Goal: Information Seeking & Learning: Find specific fact

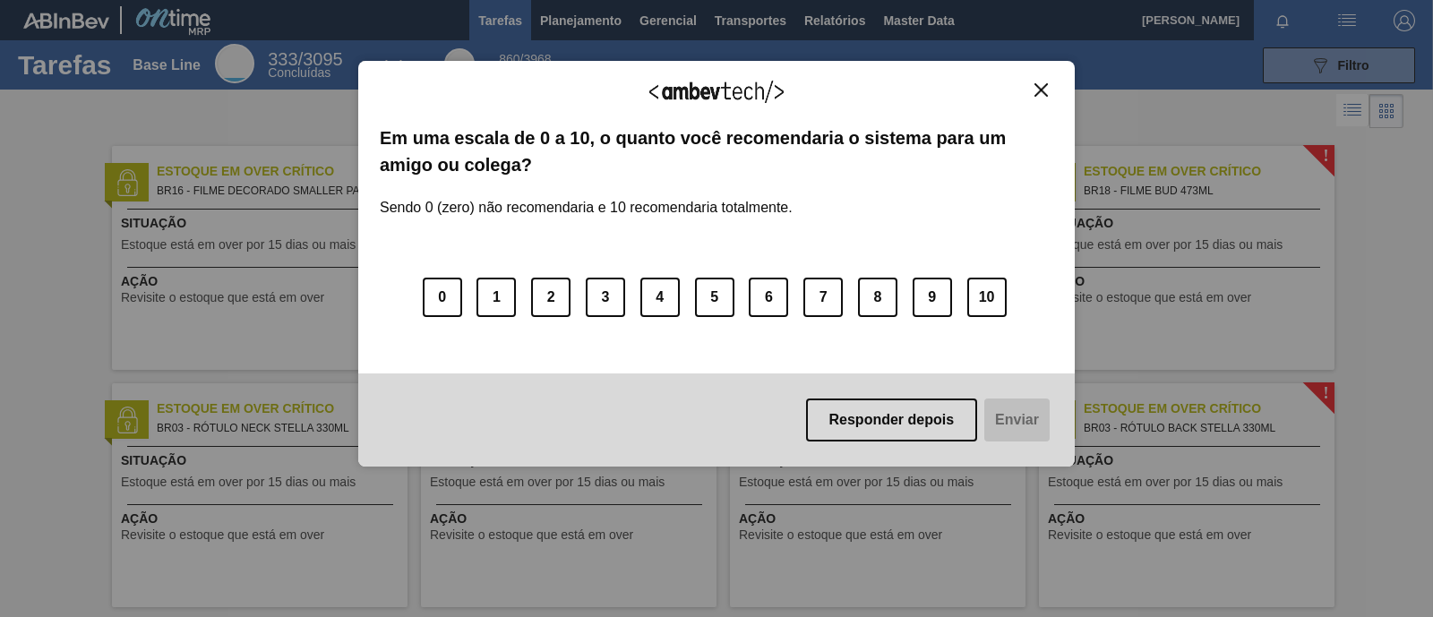
click at [1048, 91] on button "Close" at bounding box center [1041, 89] width 24 height 15
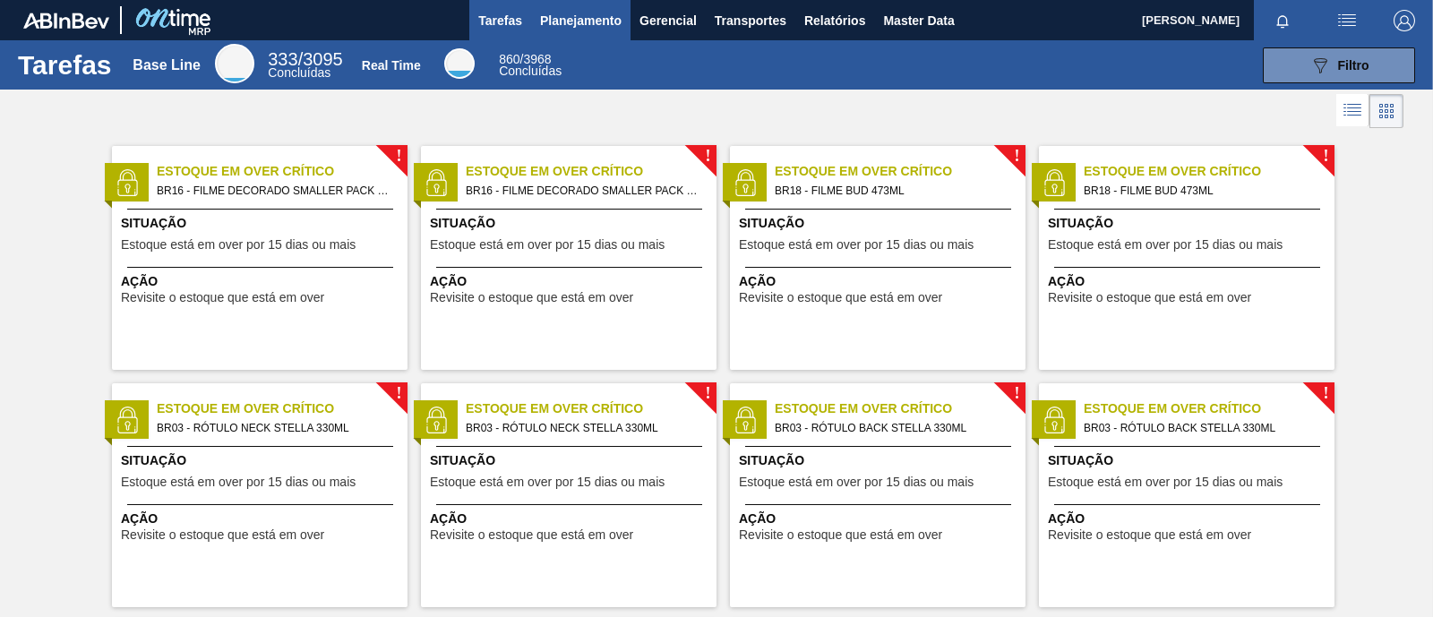
click at [567, 30] on span "Planejamento" at bounding box center [580, 20] width 81 height 21
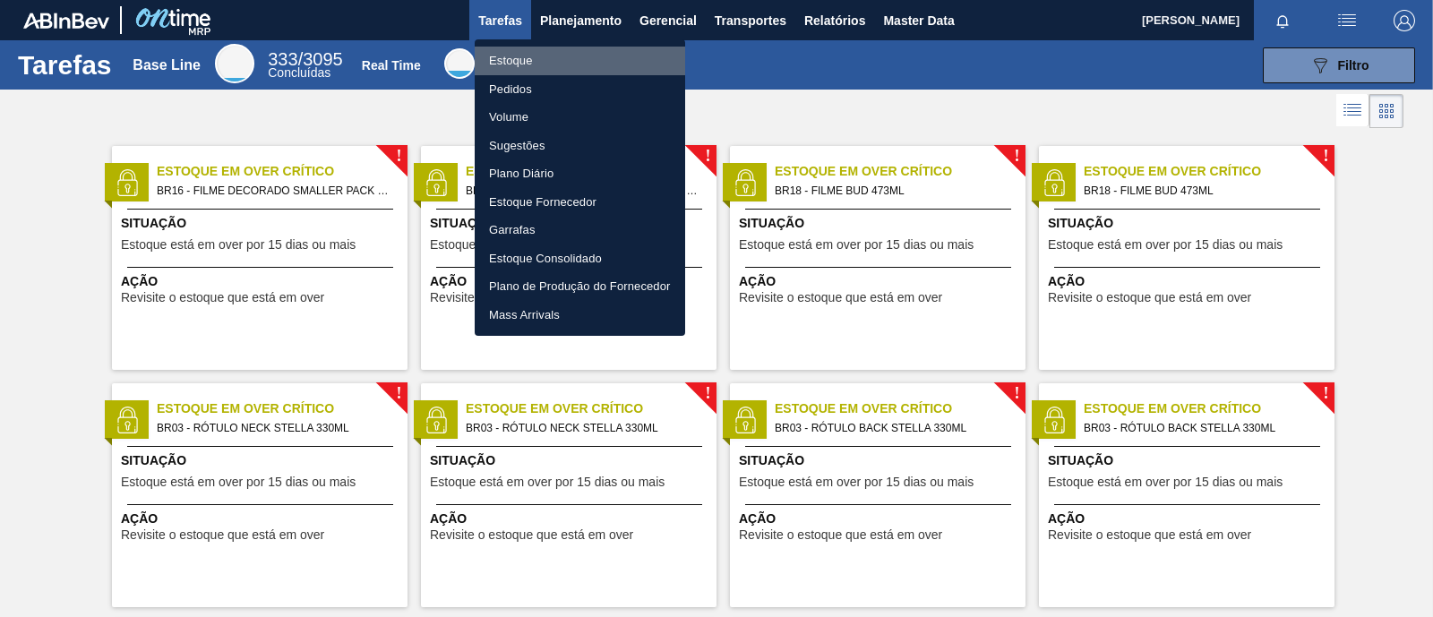
click at [528, 70] on li "Estoque" at bounding box center [580, 61] width 210 height 29
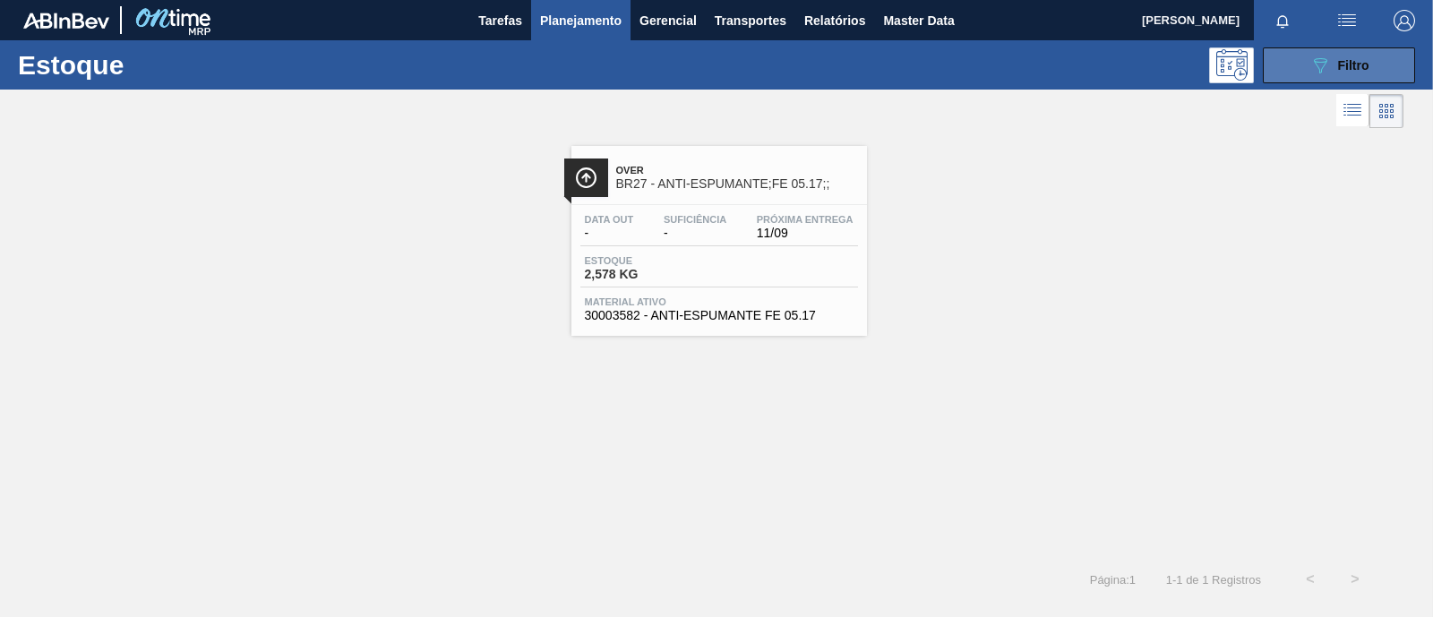
click at [1317, 63] on icon "089F7B8B-B2A5-4AFE-B5C0-19BA573D28AC" at bounding box center [1319, 65] width 21 height 21
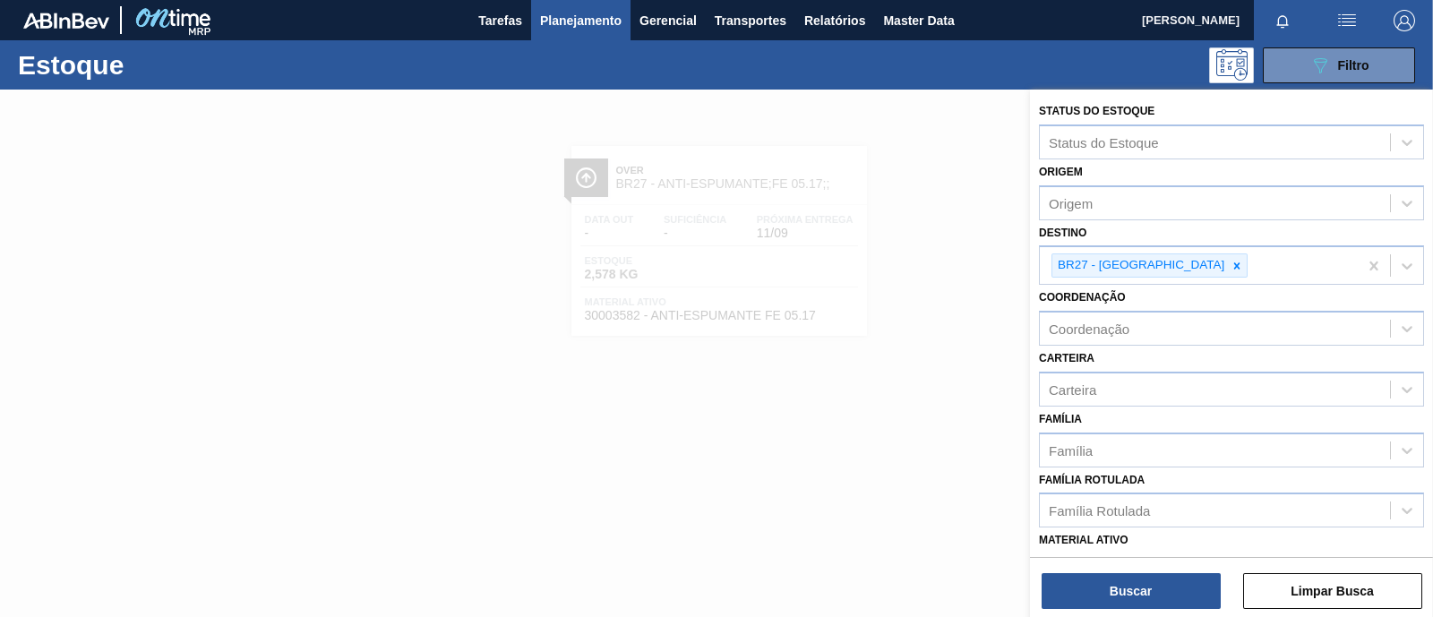
scroll to position [223, 0]
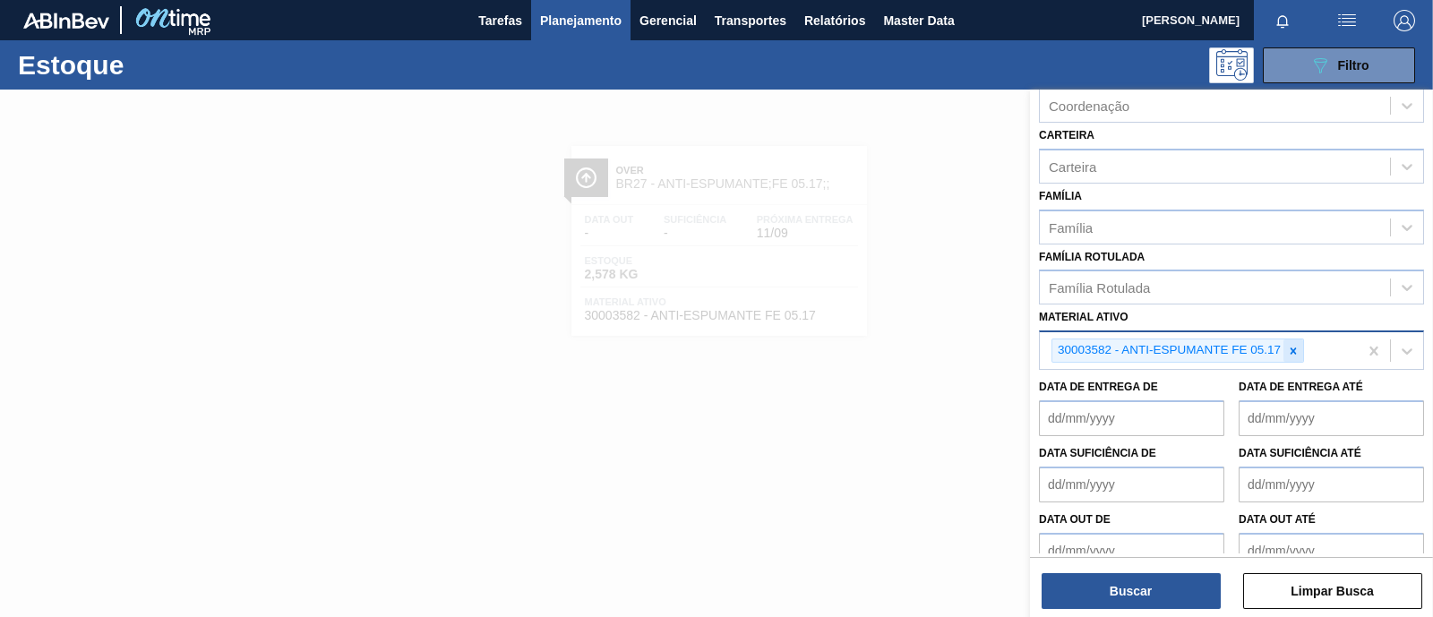
click at [1290, 347] on icon at bounding box center [1293, 351] width 13 height 13
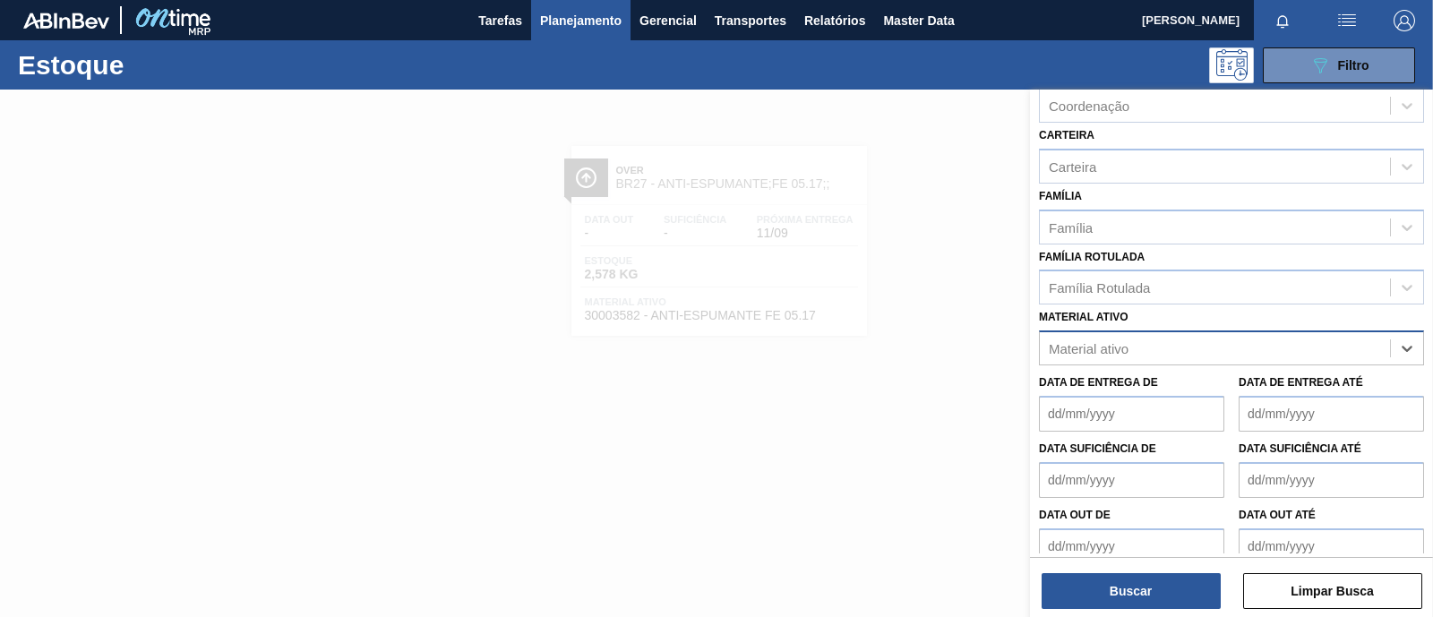
paste ativo "30034516"
type ativo "30034516"
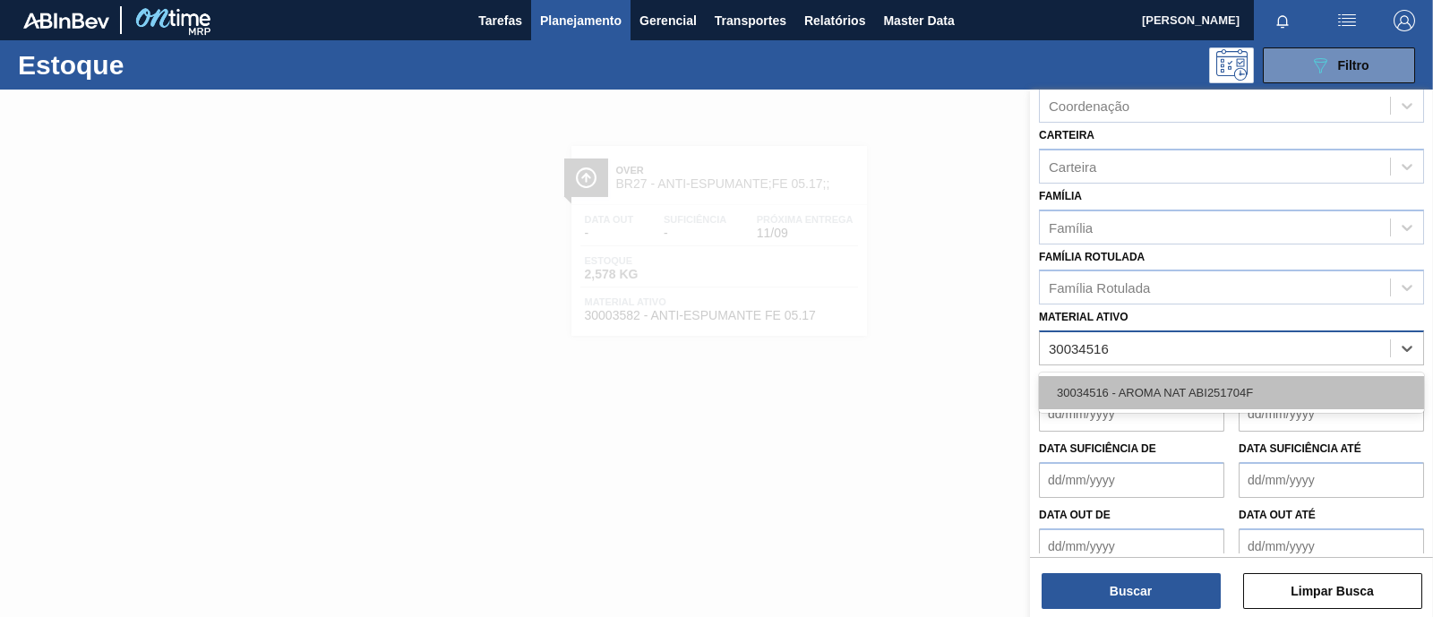
click at [1122, 387] on div "30034516 - AROMA NAT ABI251704F" at bounding box center [1231, 392] width 385 height 33
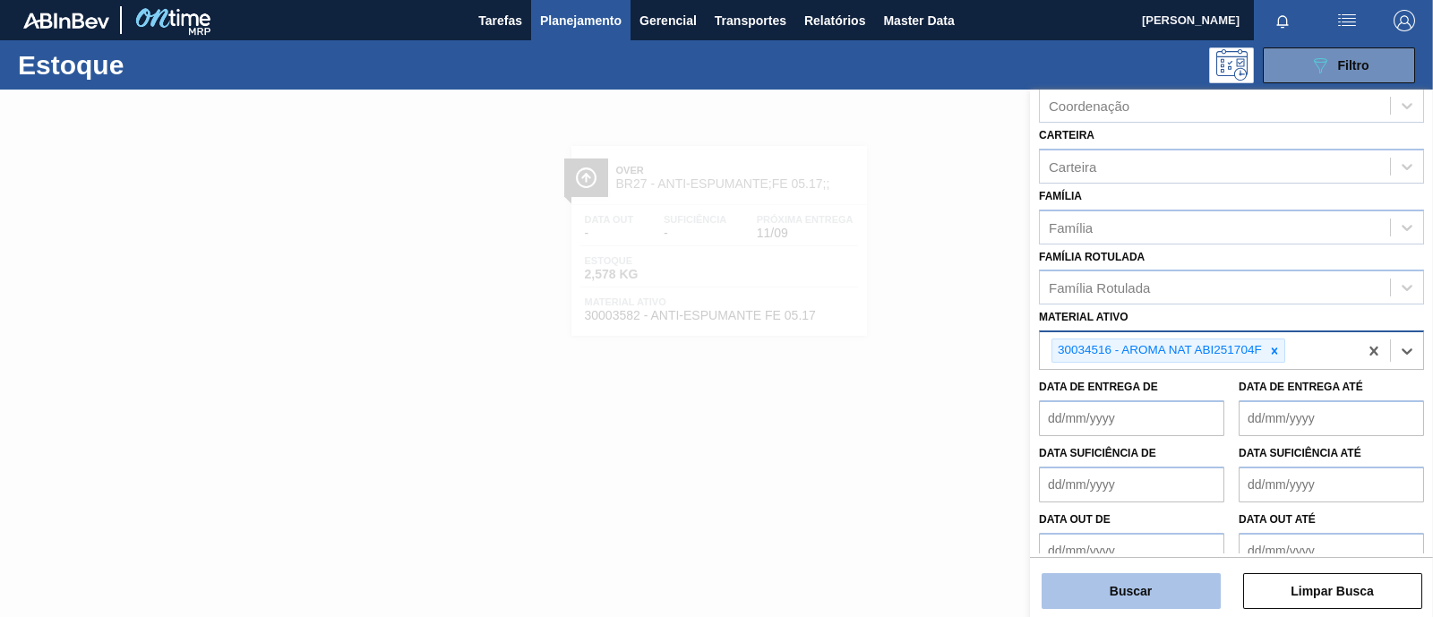
click at [1123, 600] on button "Buscar" at bounding box center [1131, 591] width 179 height 36
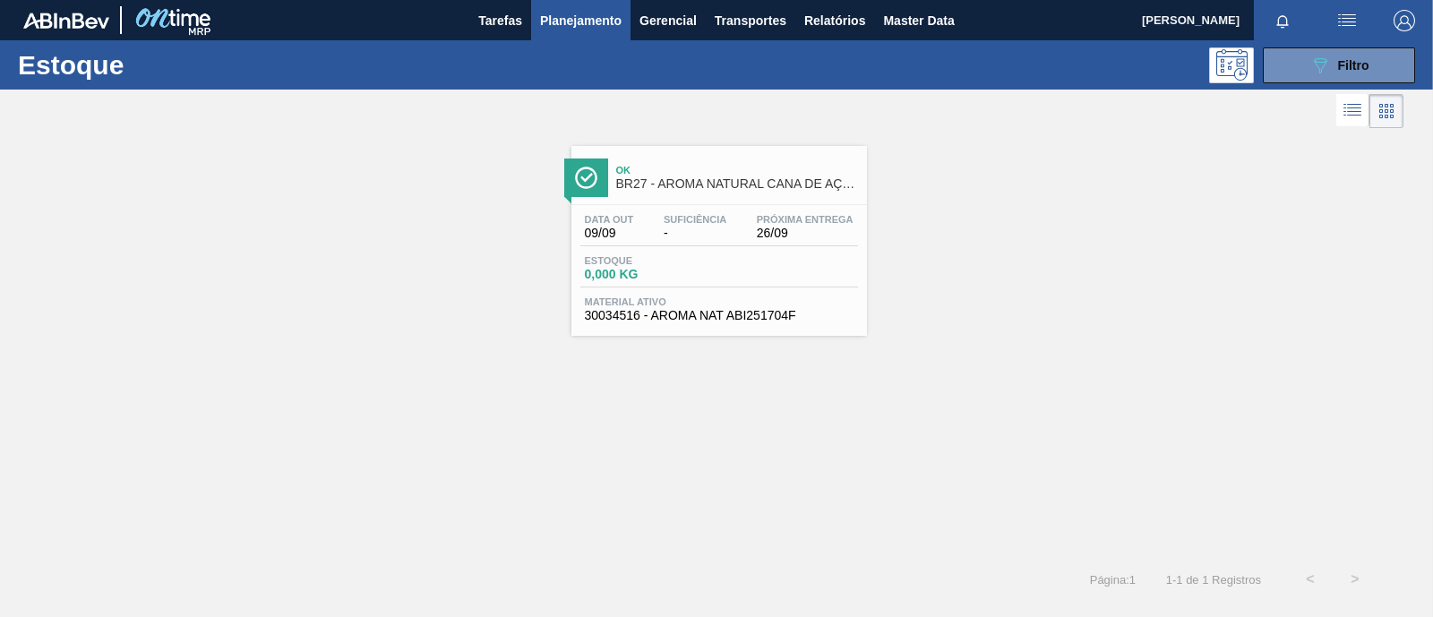
click at [692, 270] on span "0,000 KG" at bounding box center [647, 274] width 125 height 13
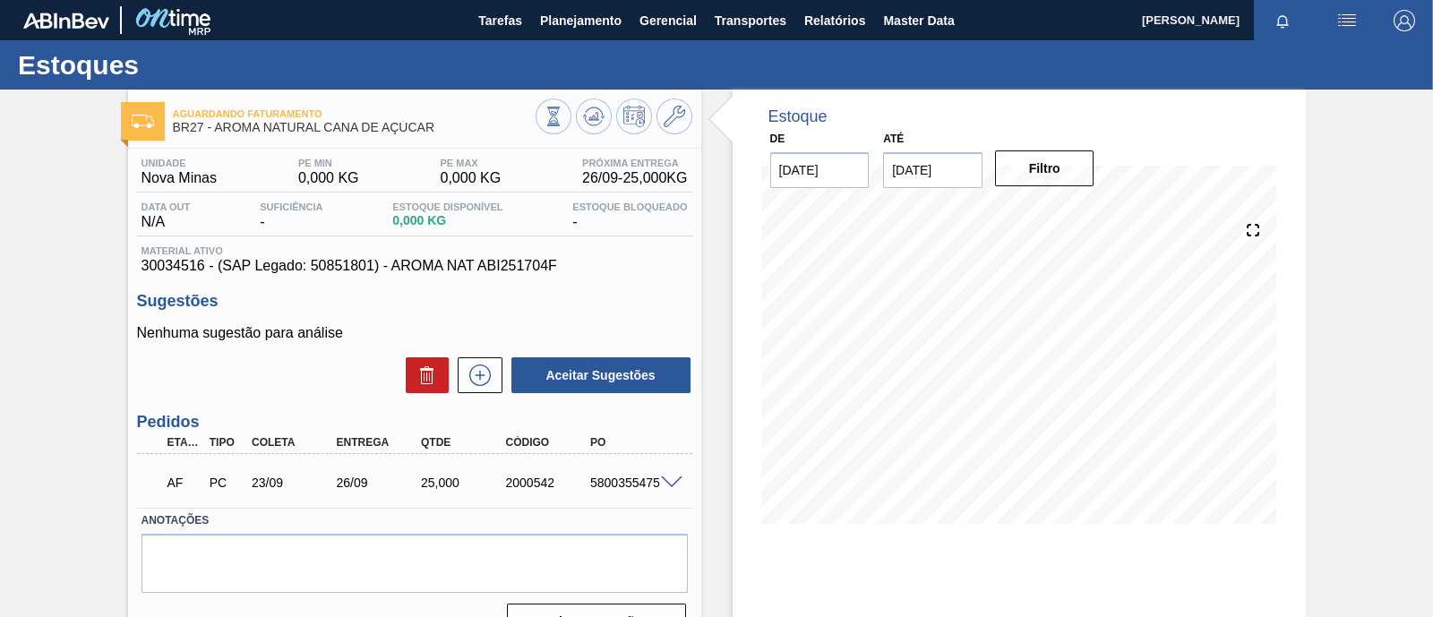
click at [609, 490] on div "5800355475" at bounding box center [632, 483] width 93 height 14
copy div "5800355475"
click at [595, 28] on span "Planejamento" at bounding box center [580, 20] width 81 height 21
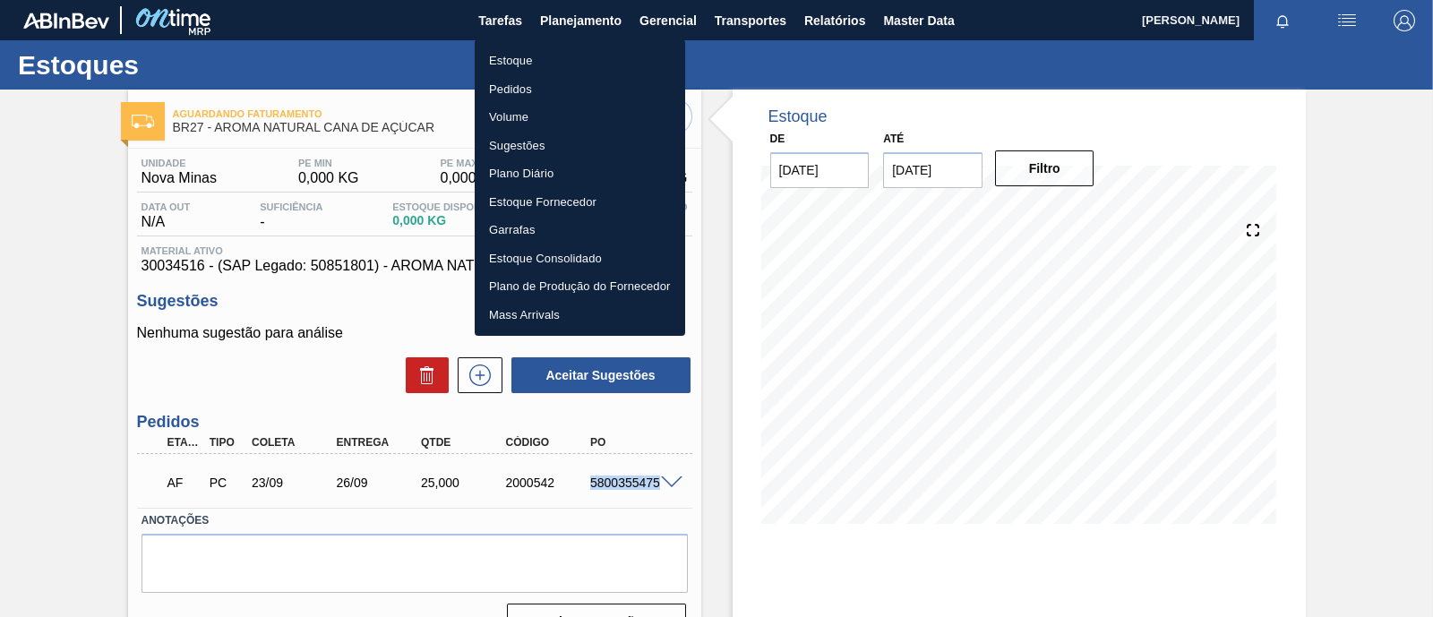
click at [527, 66] on li "Estoque" at bounding box center [580, 61] width 210 height 29
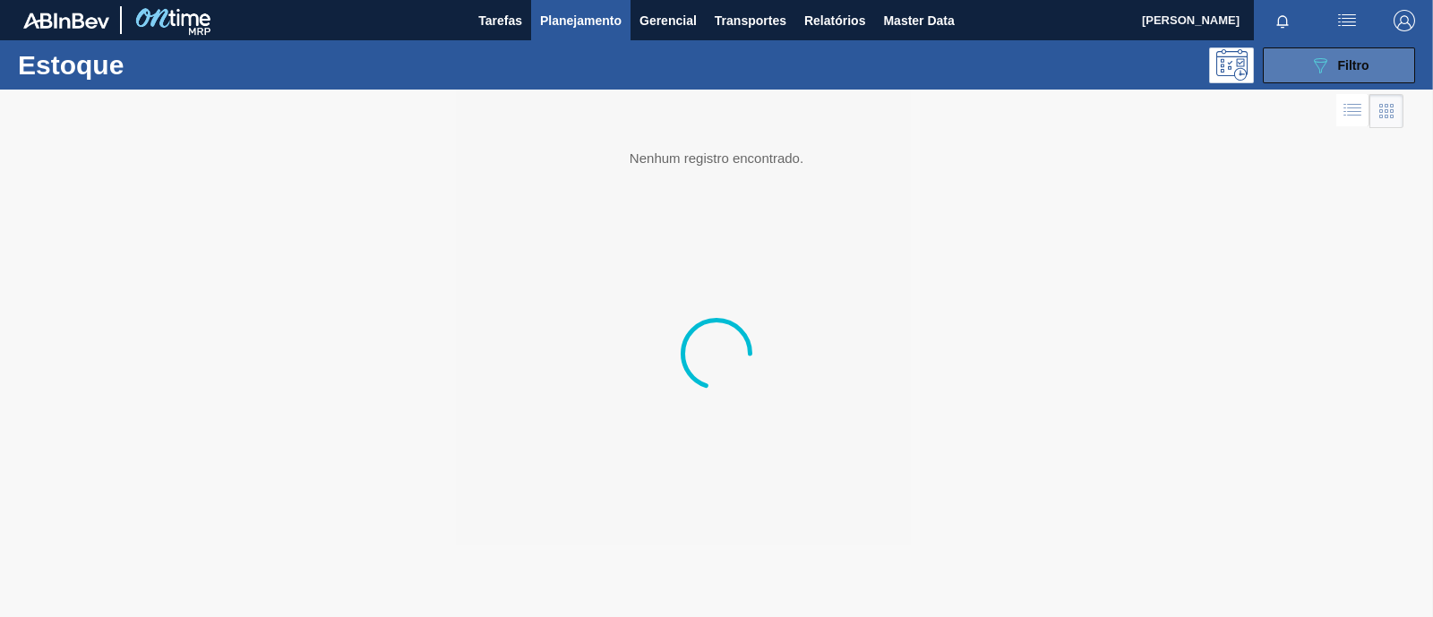
click at [1384, 66] on button "089F7B8B-B2A5-4AFE-B5C0-19BA573D28AC Filtro" at bounding box center [1339, 65] width 152 height 36
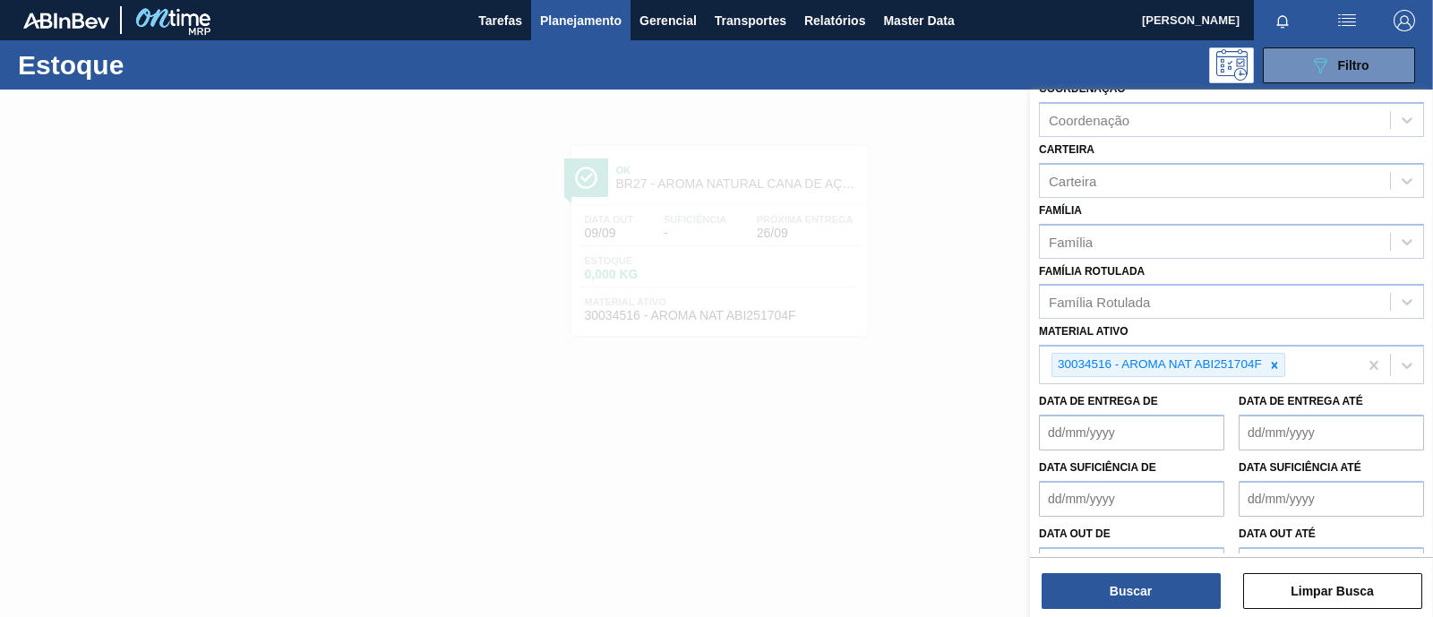
scroll to position [223, 0]
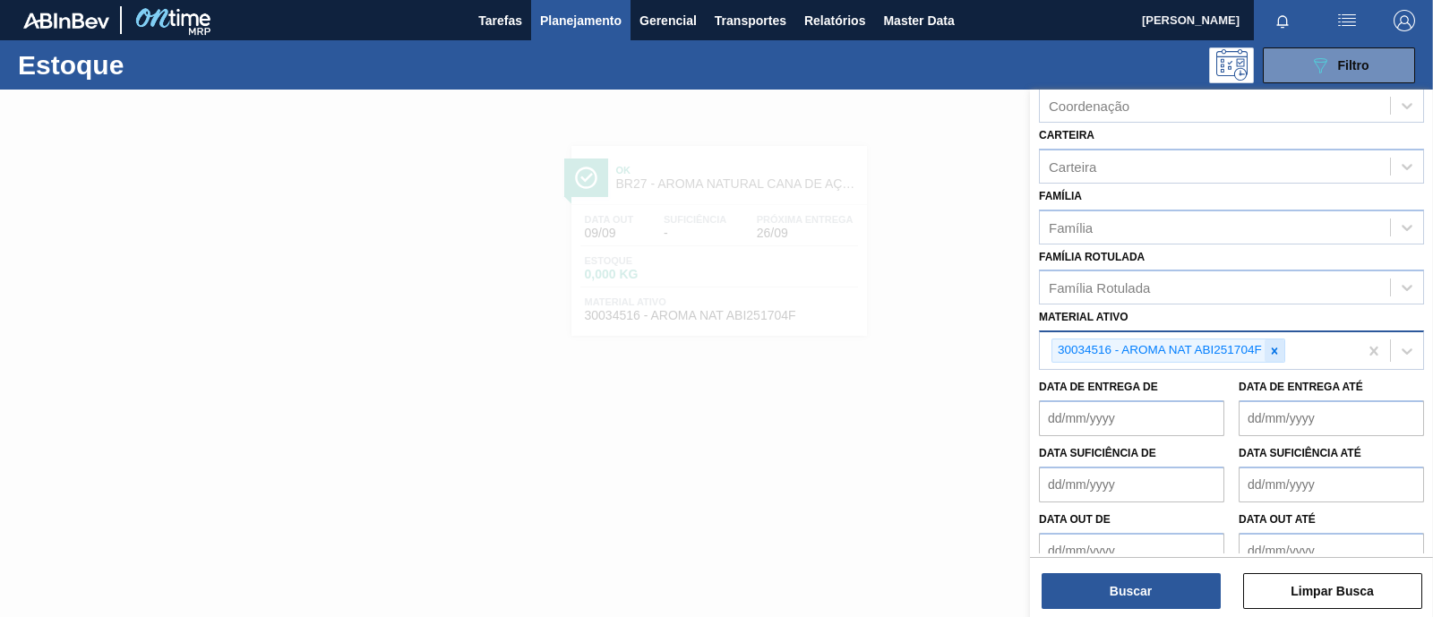
click at [1278, 347] on icon at bounding box center [1274, 351] width 13 height 13
click at [1274, 347] on icon at bounding box center [1274, 350] width 6 height 6
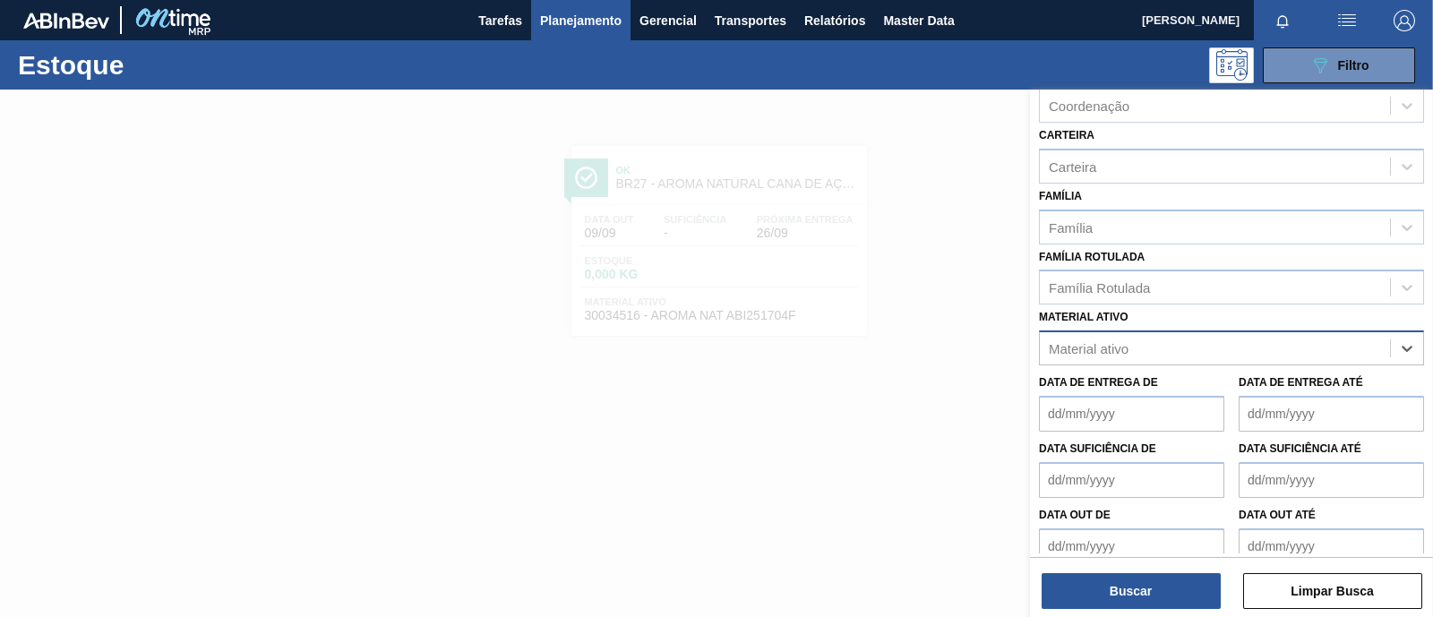
paste ativo "30035646"
type ativo "30035646"
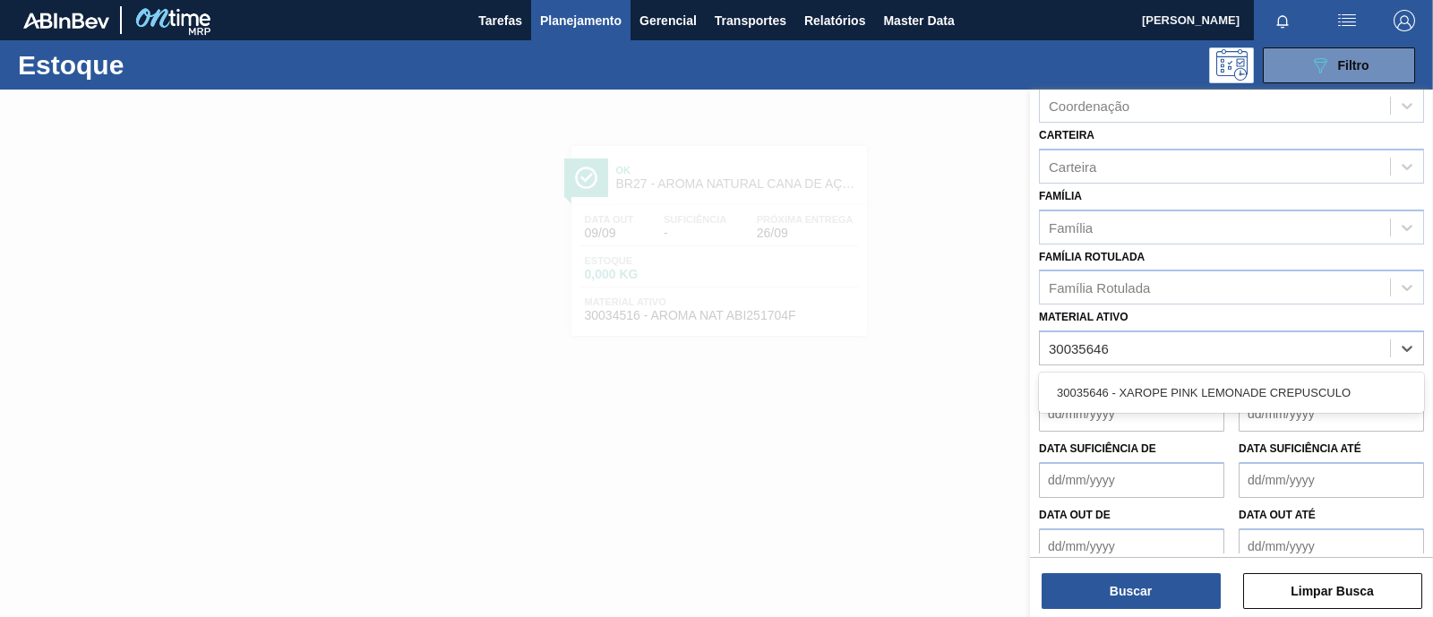
drag, startPoint x: 1222, startPoint y: 386, endPoint x: 1178, endPoint y: 432, distance: 64.0
click at [1222, 388] on div "30035646 - XAROPE PINK LEMONADE CREPUSCULO" at bounding box center [1231, 392] width 385 height 33
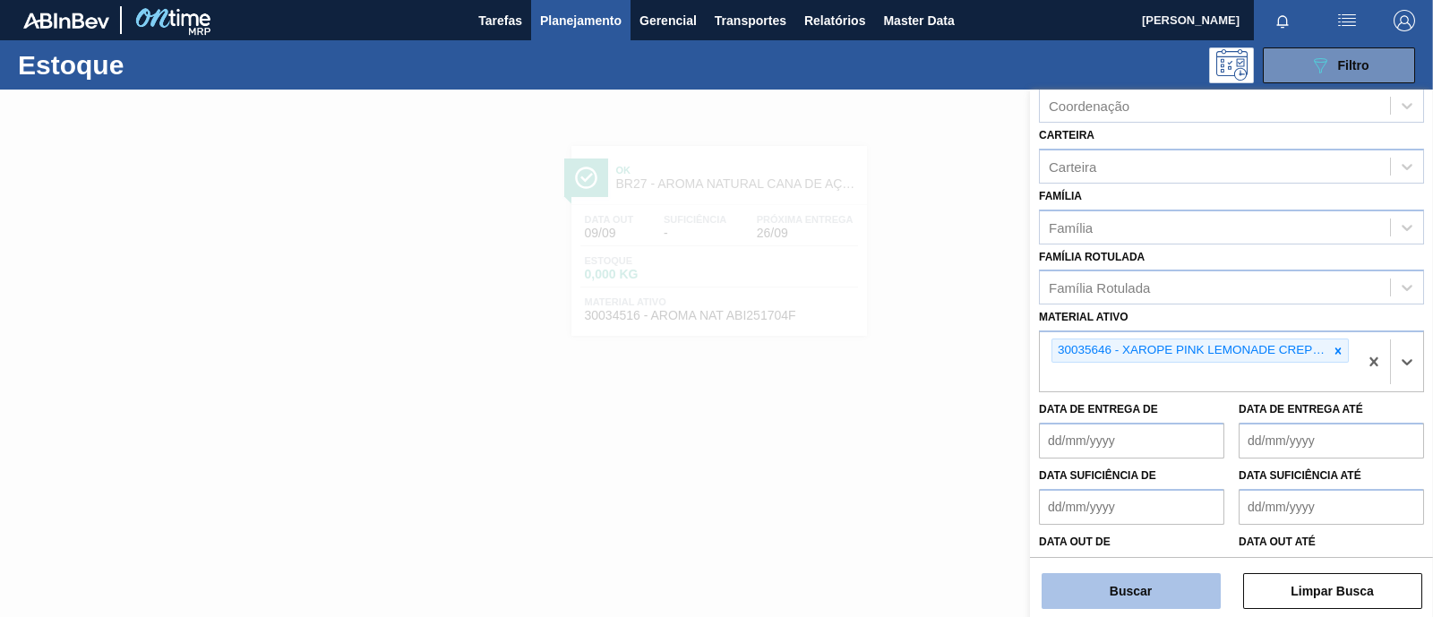
click at [1161, 583] on button "Buscar" at bounding box center [1131, 591] width 179 height 36
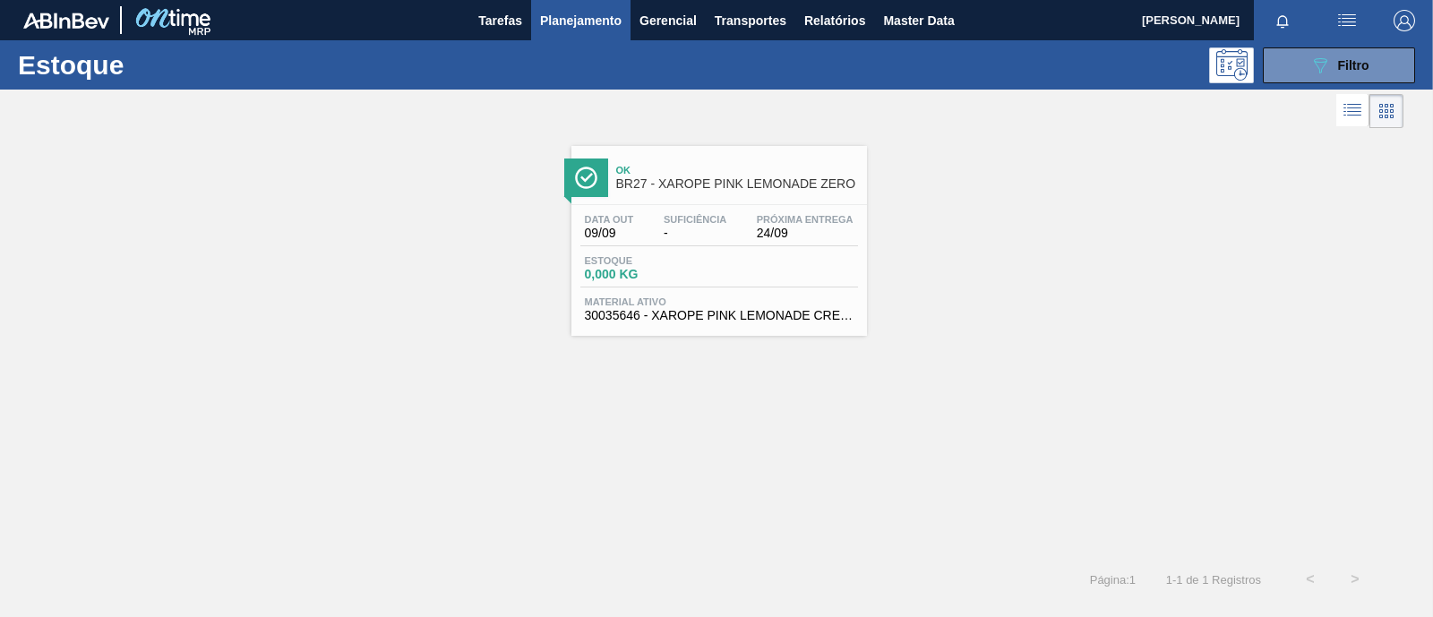
click at [737, 311] on span "30035646 - XAROPE PINK LEMONADE CREPUSCULO" at bounding box center [719, 315] width 269 height 13
